Goal: Task Accomplishment & Management: Complete application form

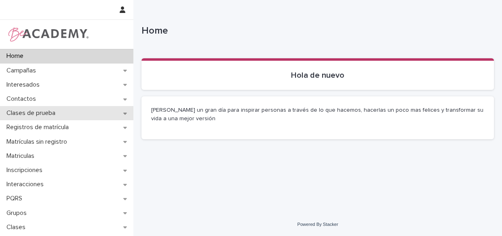
click at [65, 114] on div "Clases de prueba" at bounding box center [66, 113] width 133 height 14
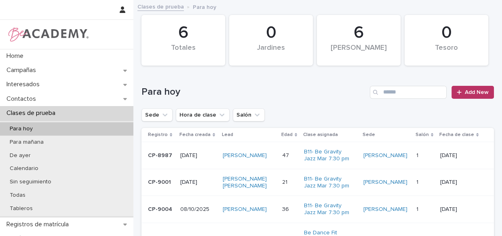
click at [279, 163] on td "[PERSON_NAME]" at bounding box center [248, 155] width 59 height 27
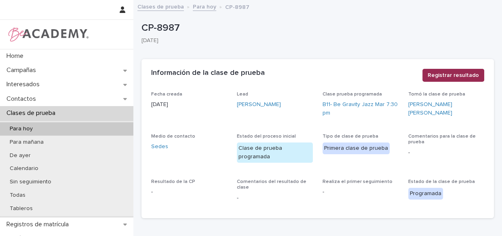
click at [436, 74] on span "Registrar resultado" at bounding box center [453, 75] width 51 height 8
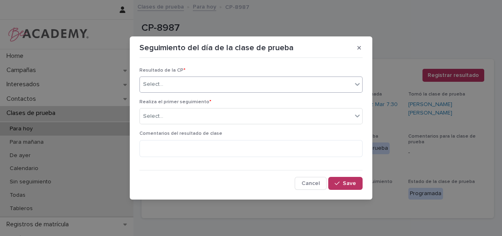
click at [235, 78] on div "Select..." at bounding box center [246, 84] width 212 height 13
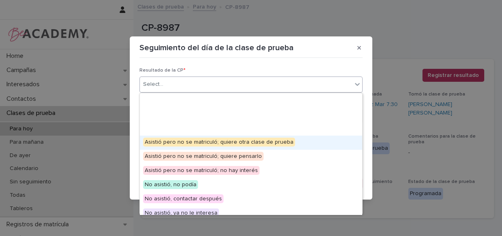
scroll to position [63, 0]
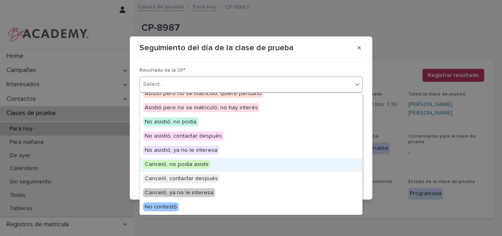
click at [205, 161] on span "Canceló, no podía asistir" at bounding box center [177, 164] width 68 height 9
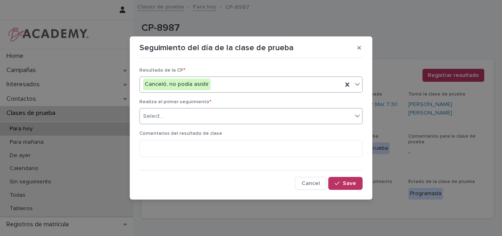
click at [202, 111] on div "Select..." at bounding box center [246, 116] width 212 height 13
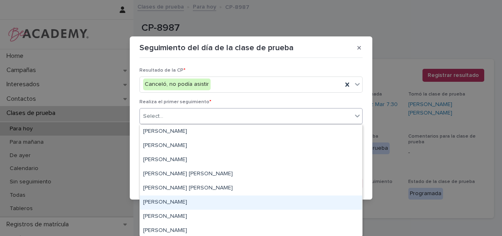
click at [190, 201] on div "[PERSON_NAME]" at bounding box center [251, 202] width 222 height 14
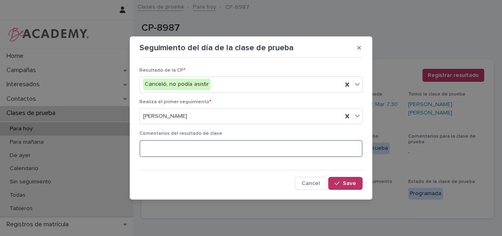
click at [192, 150] on textarea at bounding box center [250, 148] width 223 height 17
type textarea "**********"
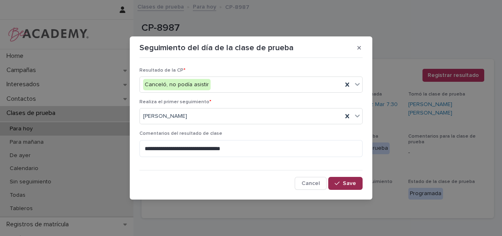
click at [349, 181] on span "Save" at bounding box center [349, 183] width 13 height 6
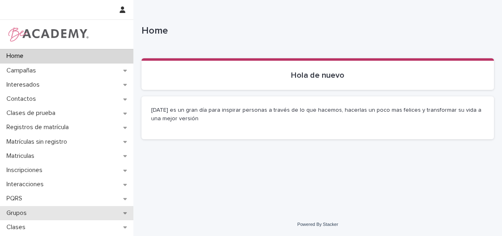
click at [32, 213] on p "Grupos" at bounding box center [18, 213] width 30 height 8
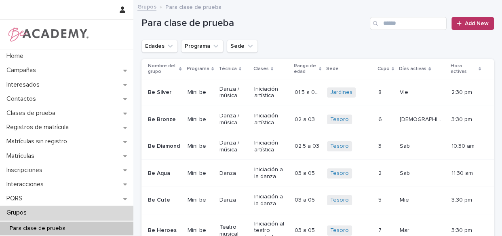
click at [34, 215] on div "Grupos" at bounding box center [66, 212] width 133 height 14
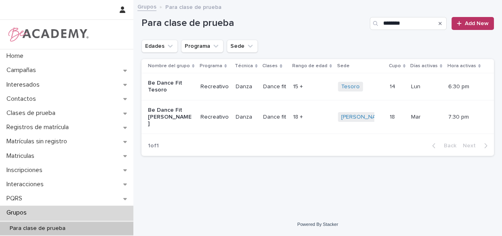
type input "********"
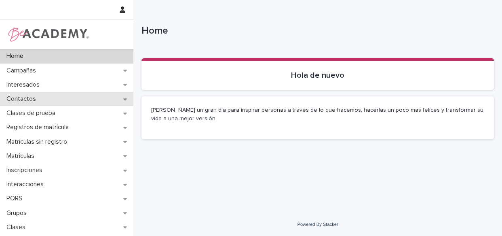
click at [21, 94] on div "Contactos" at bounding box center [66, 99] width 133 height 14
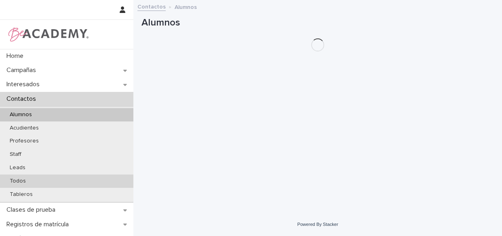
click at [14, 181] on p "Todos" at bounding box center [17, 180] width 29 height 7
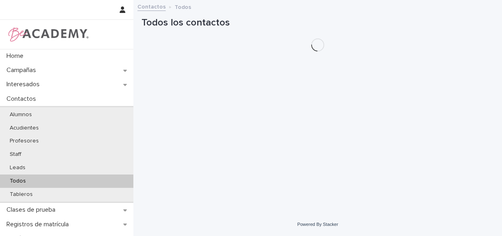
click at [49, 180] on div "Todos" at bounding box center [66, 180] width 133 height 13
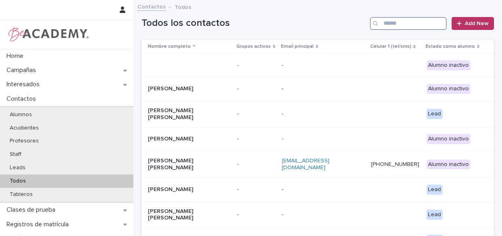
click at [382, 23] on input "Search" at bounding box center [408, 23] width 77 height 13
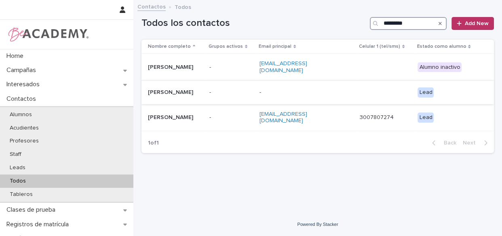
type input "*********"
click at [245, 89] on p "-" at bounding box center [231, 92] width 44 height 7
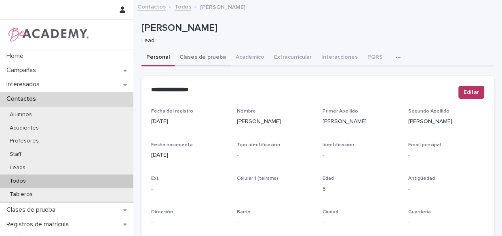
click at [198, 56] on button "Clases de prueba" at bounding box center [203, 57] width 56 height 17
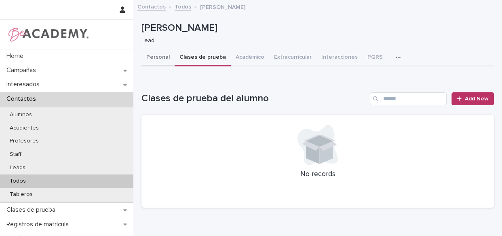
click at [156, 56] on button "Personal" at bounding box center [157, 57] width 33 height 17
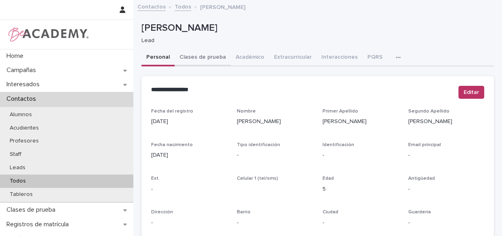
click at [206, 59] on button "Clases de prueba" at bounding box center [203, 57] width 56 height 17
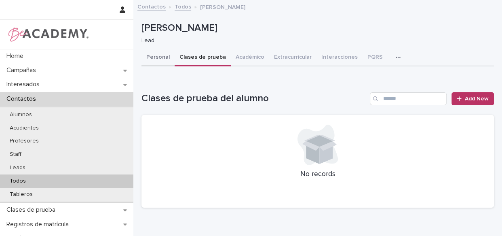
drag, startPoint x: 146, startPoint y: 57, endPoint x: 153, endPoint y: 52, distance: 9.2
click at [145, 57] on button "Personal" at bounding box center [157, 57] width 33 height 17
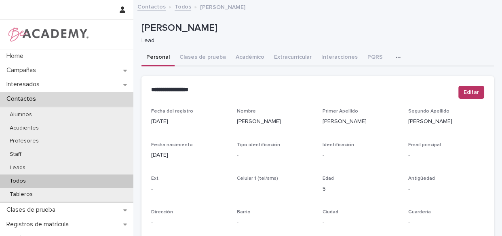
click at [152, 52] on button "Personal" at bounding box center [157, 57] width 33 height 17
click at [210, 59] on button "Clases de prueba" at bounding box center [203, 57] width 56 height 17
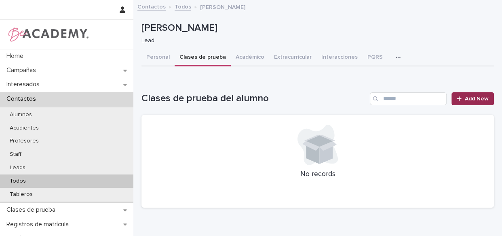
click at [470, 99] on span "Add New" at bounding box center [477, 99] width 24 height 6
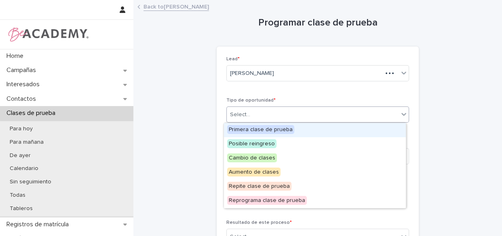
click at [254, 111] on div "Select..." at bounding box center [313, 114] width 172 height 13
click at [285, 133] on div "Primera clase de prueba" at bounding box center [315, 130] width 182 height 14
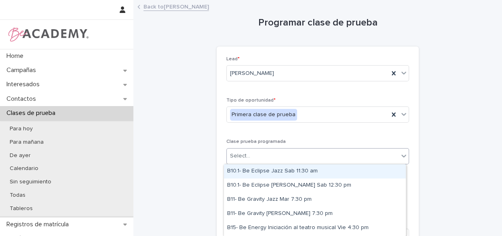
click at [274, 161] on div "Select..." at bounding box center [313, 155] width 172 height 13
type input "***"
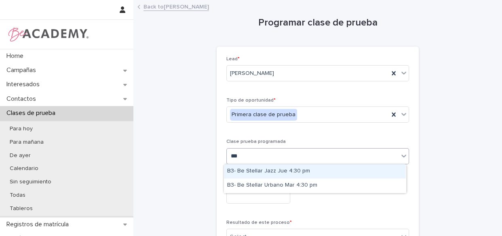
click at [287, 170] on div "B3- Be Stellar Jazz Jue 4:30 pm" at bounding box center [315, 171] width 182 height 14
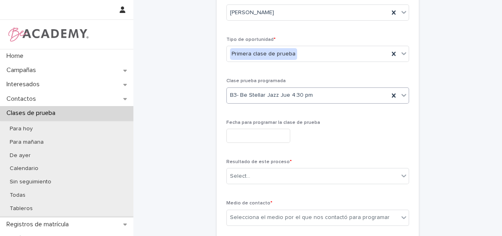
scroll to position [98, 0]
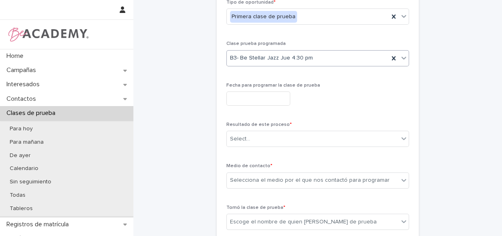
click at [268, 102] on input "text" at bounding box center [258, 98] width 64 height 14
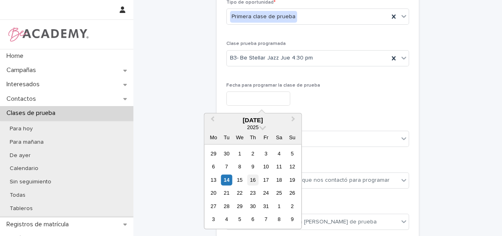
click at [255, 180] on div "16" at bounding box center [252, 179] width 11 height 11
type input "**********"
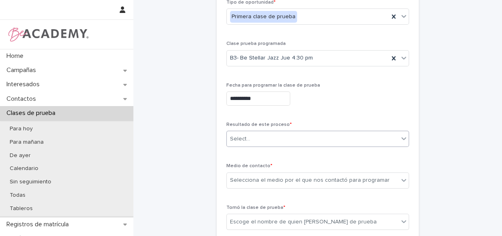
click at [286, 140] on div "Select..." at bounding box center [313, 138] width 172 height 13
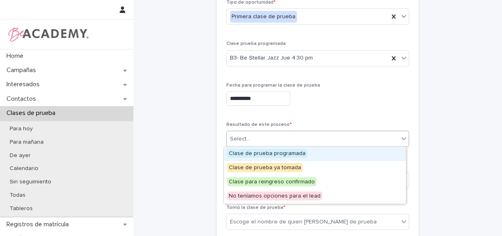
click at [281, 156] on span "Clase de prueba programada" at bounding box center [267, 153] width 80 height 9
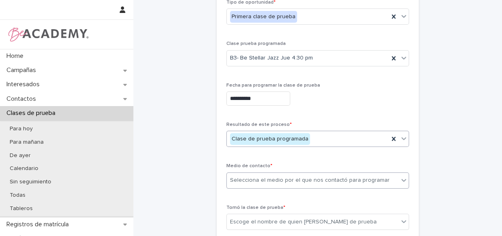
click at [283, 177] on div "Selecciona el medio por el que nos contactó para programar" at bounding box center [310, 180] width 160 height 8
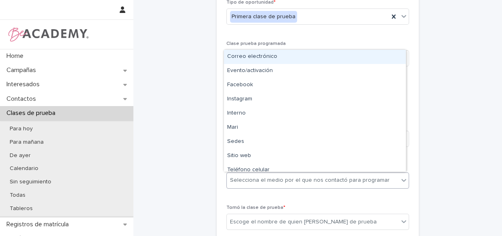
type input "*"
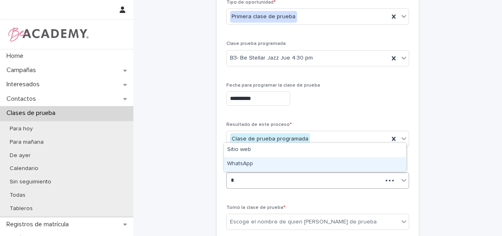
click at [255, 162] on div "WhatsApp" at bounding box center [315, 164] width 182 height 14
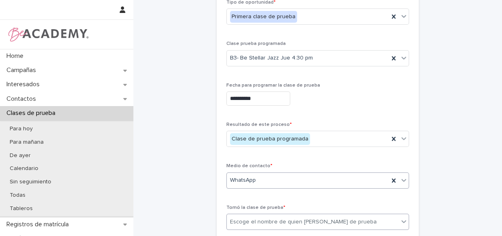
click at [271, 219] on div "Escoge el nombre de quien toma la clase de prueba" at bounding box center [303, 221] width 147 height 8
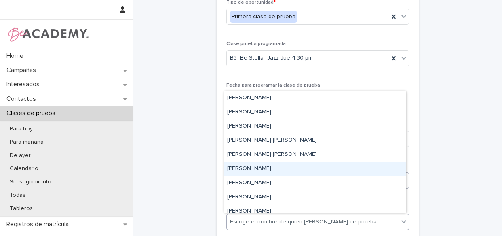
drag, startPoint x: 270, startPoint y: 213, endPoint x: 270, endPoint y: 166, distance: 46.9
click at [268, 167] on div "[PERSON_NAME]" at bounding box center [315, 169] width 182 height 14
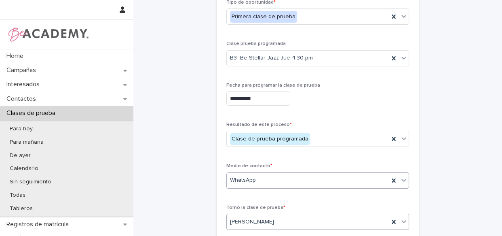
scroll to position [232, 0]
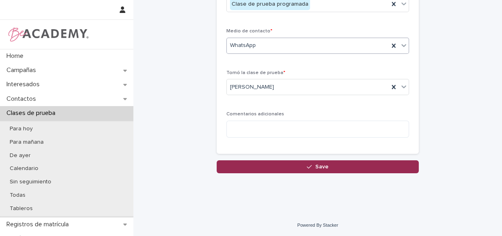
click at [302, 163] on button "Save" at bounding box center [318, 166] width 202 height 13
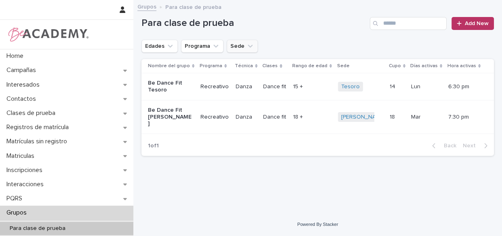
click at [246, 42] on icon "Sede" at bounding box center [250, 46] width 8 height 8
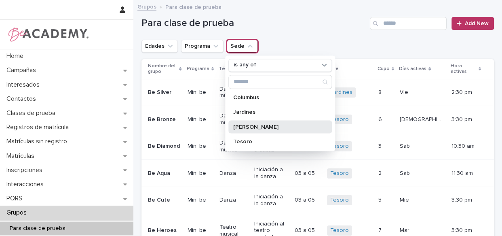
click at [243, 125] on p "[PERSON_NAME]" at bounding box center [276, 127] width 86 height 6
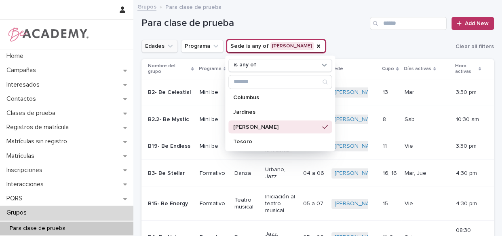
click at [166, 42] on icon "Edades" at bounding box center [170, 46] width 8 height 8
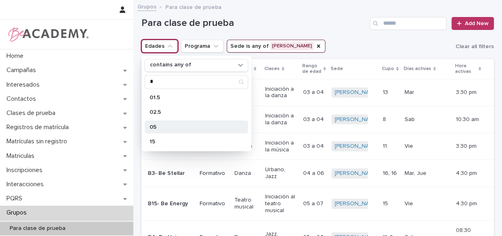
type input "*"
click at [159, 126] on p "05" at bounding box center [193, 127] width 86 height 6
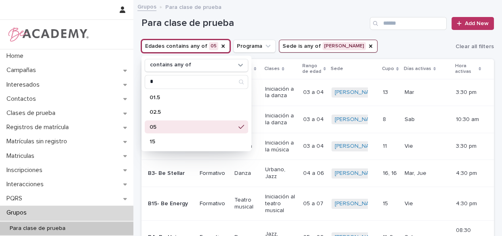
click at [310, 23] on h1 "Para clase de prueba" at bounding box center [253, 23] width 225 height 12
